Goal: Find specific page/section

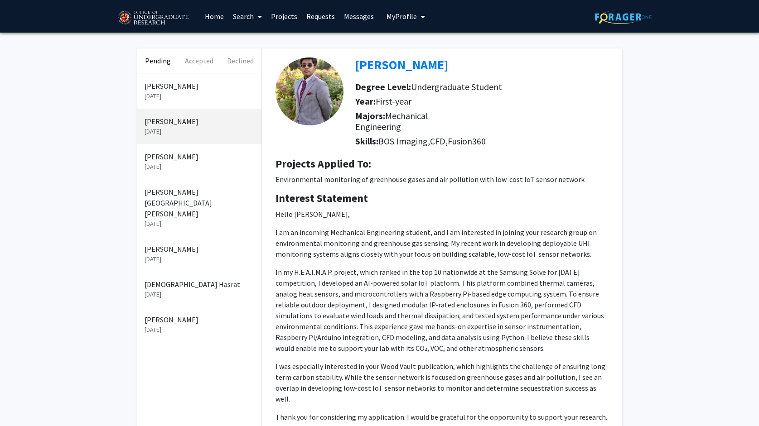
scroll to position [118, 0]
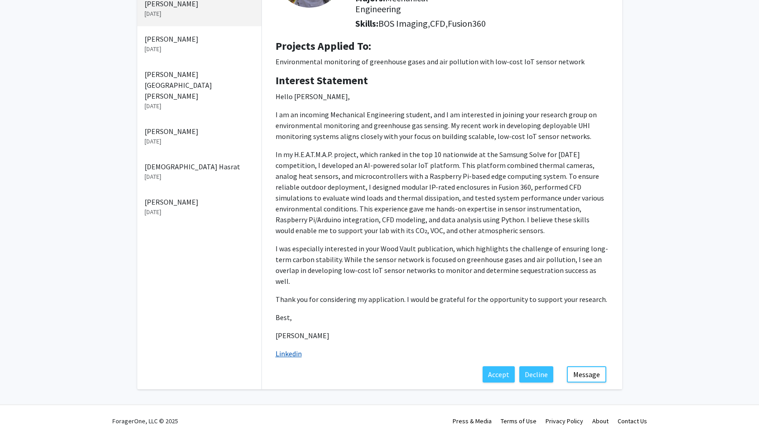
click at [289, 349] on link "Linkedin" at bounding box center [288, 353] width 26 height 9
